Goal: Task Accomplishment & Management: Use online tool/utility

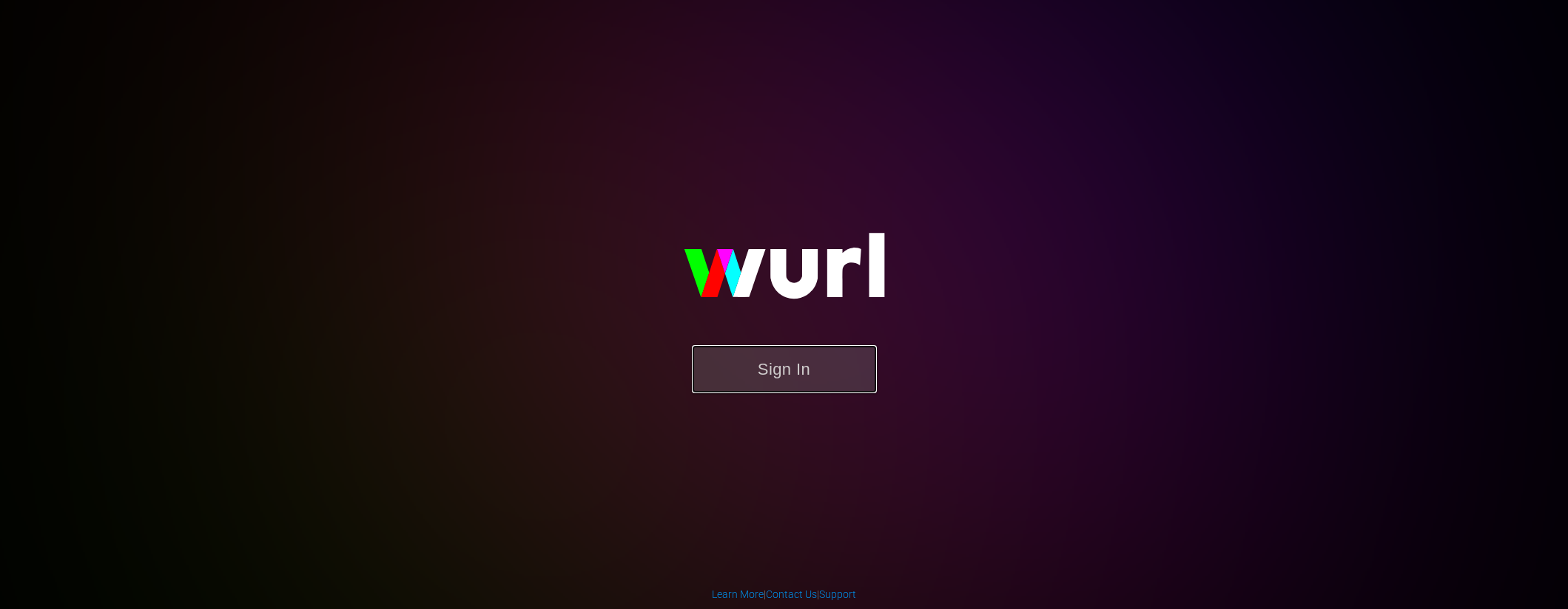
click at [803, 368] on button "Sign In" at bounding box center [784, 369] width 185 height 48
click at [768, 364] on button "Sign In" at bounding box center [784, 369] width 185 height 48
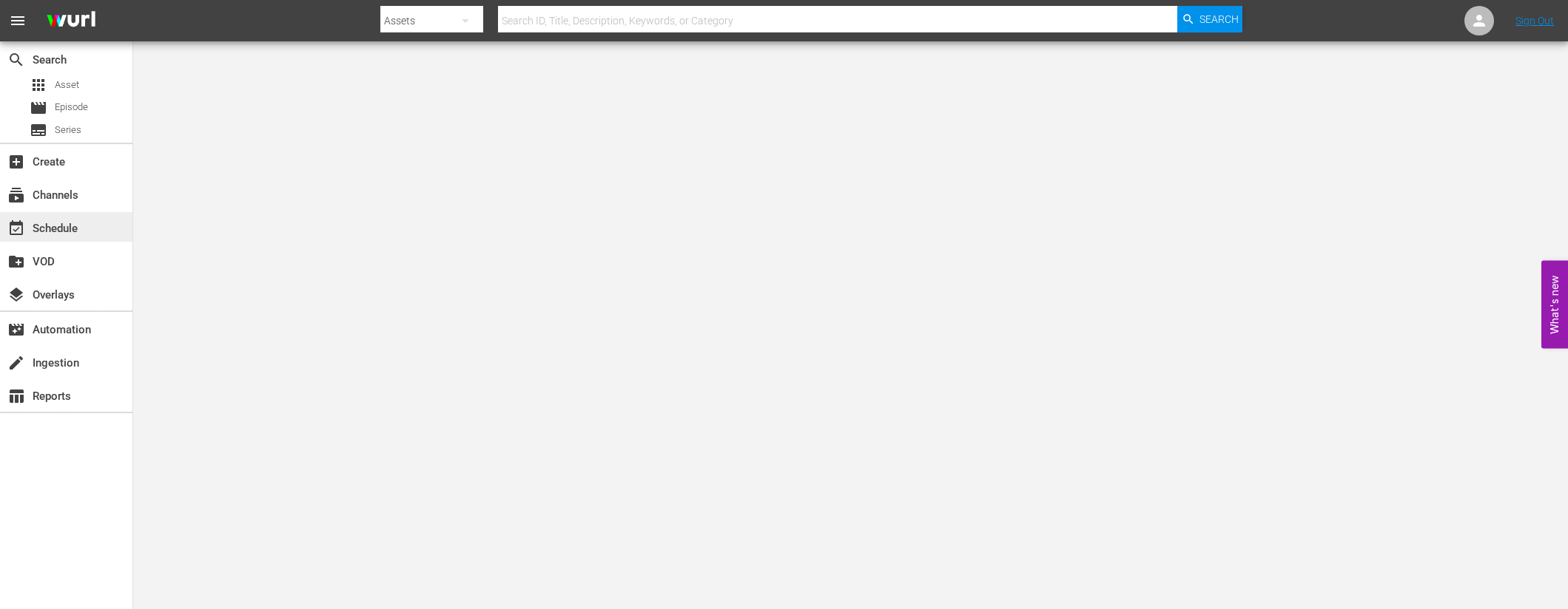
click at [107, 228] on div "event_available Schedule" at bounding box center [66, 227] width 132 height 30
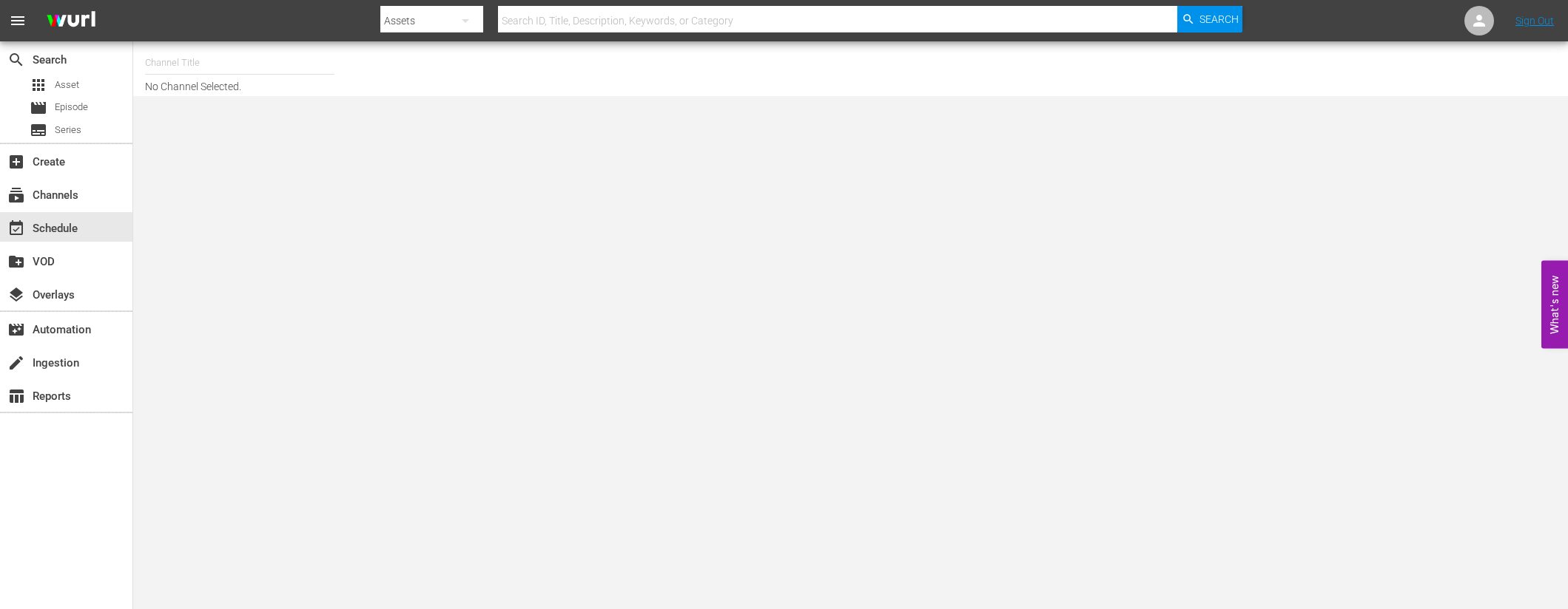
click at [283, 52] on input "text" at bounding box center [239, 63] width 189 height 36
click at [232, 59] on input "text" at bounding box center [239, 63] width 189 height 36
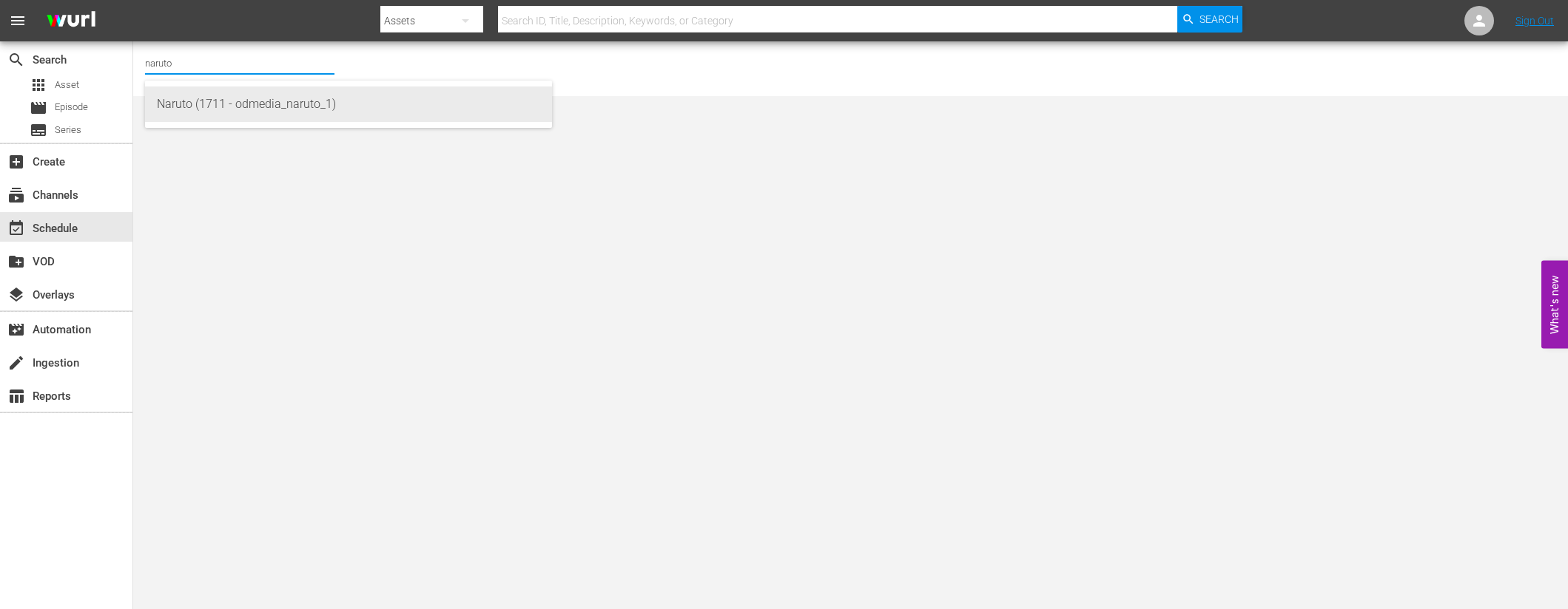
click at [218, 104] on div "Naruto (1711 - odmedia_naruto_1)" at bounding box center [349, 105] width 383 height 36
type input "Naruto (1711 - odmedia_naruto_1)"
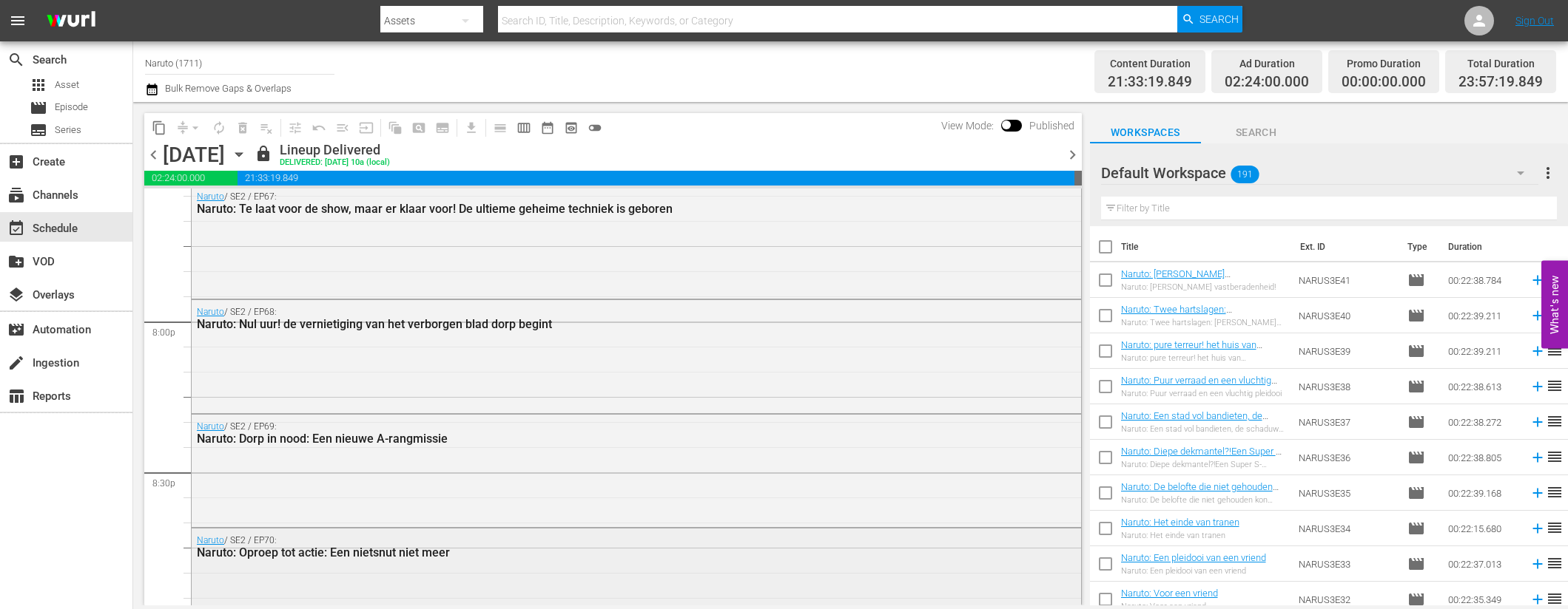
scroll to position [5902, 0]
